Goal: Navigation & Orientation: Find specific page/section

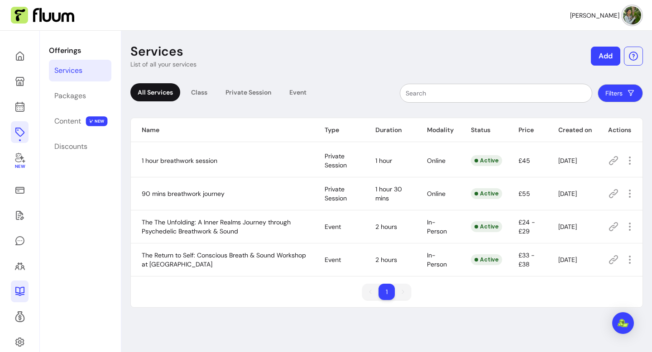
click at [19, 295] on icon at bounding box center [19, 291] width 9 height 9
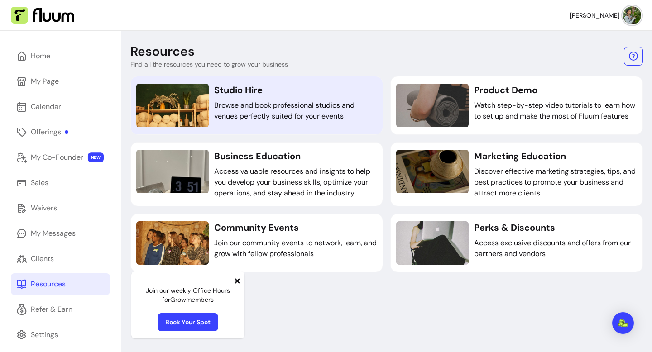
click at [248, 100] on div "Studio Hire Browse and book professional studios and venues perfectly suited fo…" at bounding box center [295, 105] width 163 height 43
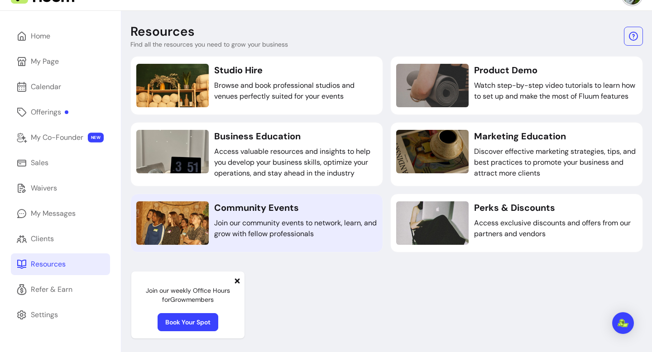
scroll to position [31, 0]
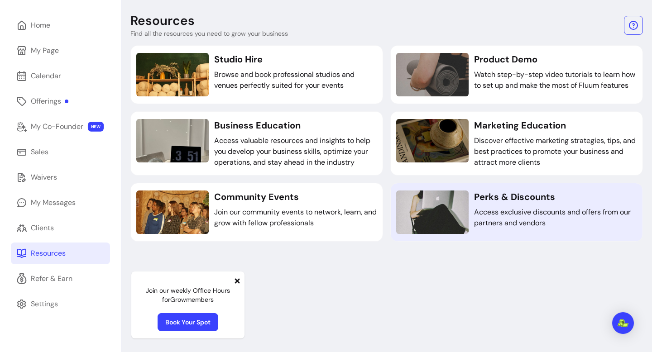
click at [447, 208] on div at bounding box center [432, 212] width 72 height 43
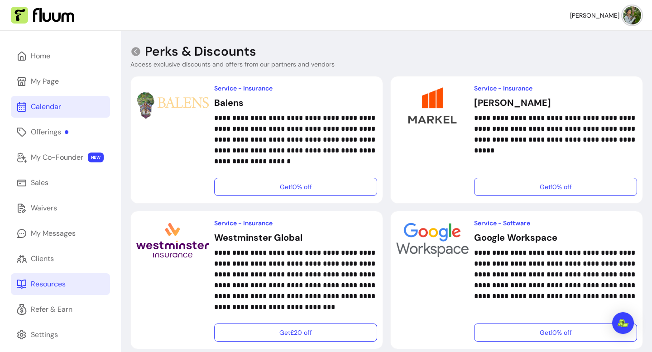
click at [65, 107] on link "Calendar" at bounding box center [60, 107] width 99 height 22
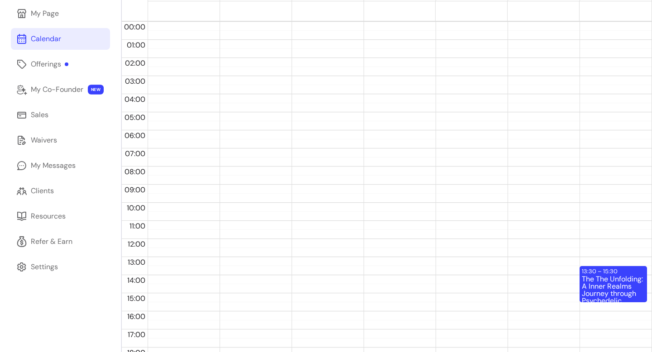
scroll to position [102, 0]
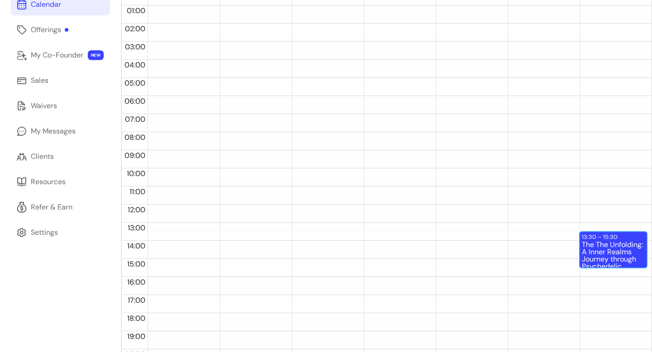
click at [607, 244] on div "The The Unfolding: A Inner Realms Journey through Psychedelic Breathwork & Soun…" at bounding box center [613, 254] width 63 height 26
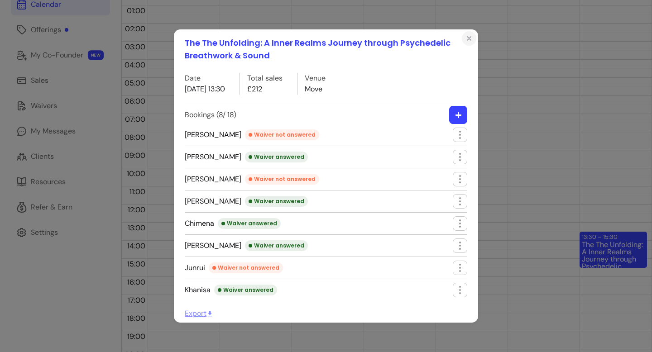
click at [467, 36] on icon "Close" at bounding box center [468, 38] width 7 height 7
